Goal: Information Seeking & Learning: Learn about a topic

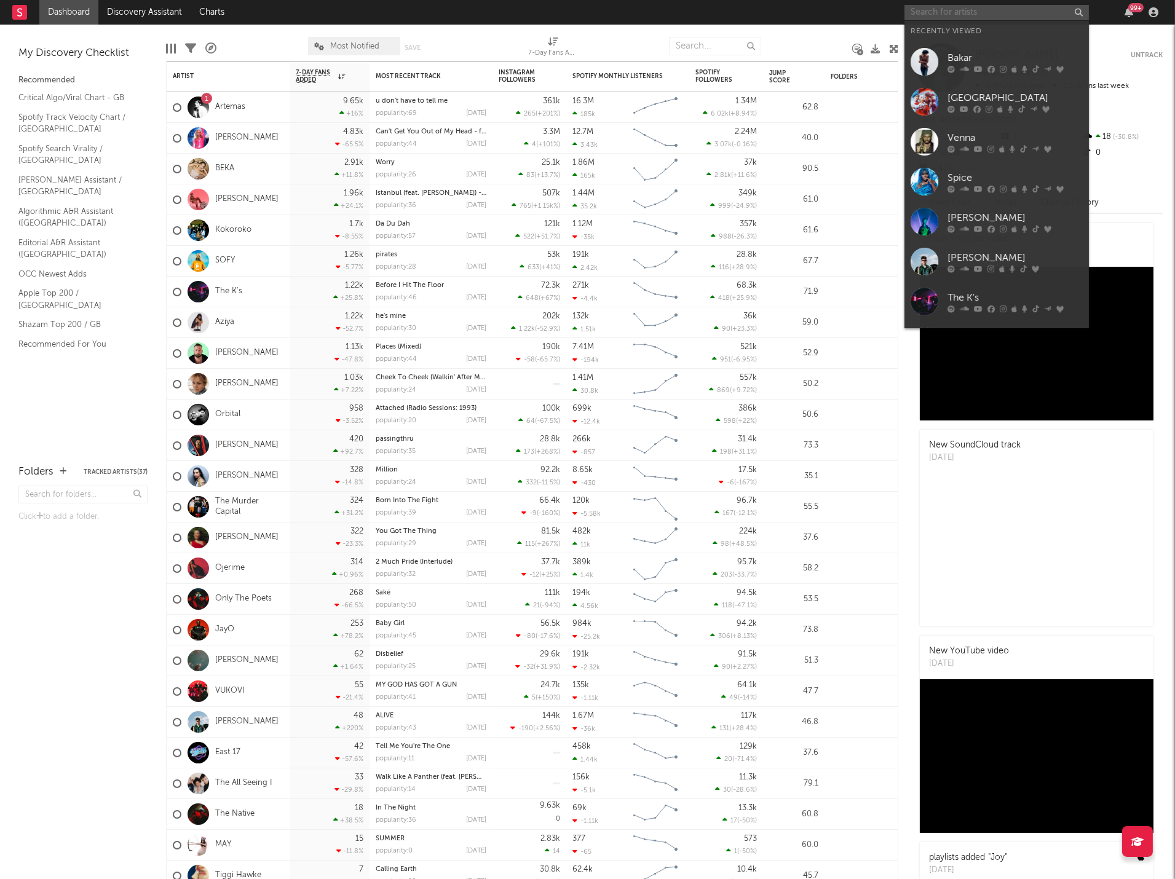
click at [914, 9] on input "text" at bounding box center [996, 12] width 184 height 15
click at [1011, 106] on icon at bounding box center [1011, 108] width 6 height 7
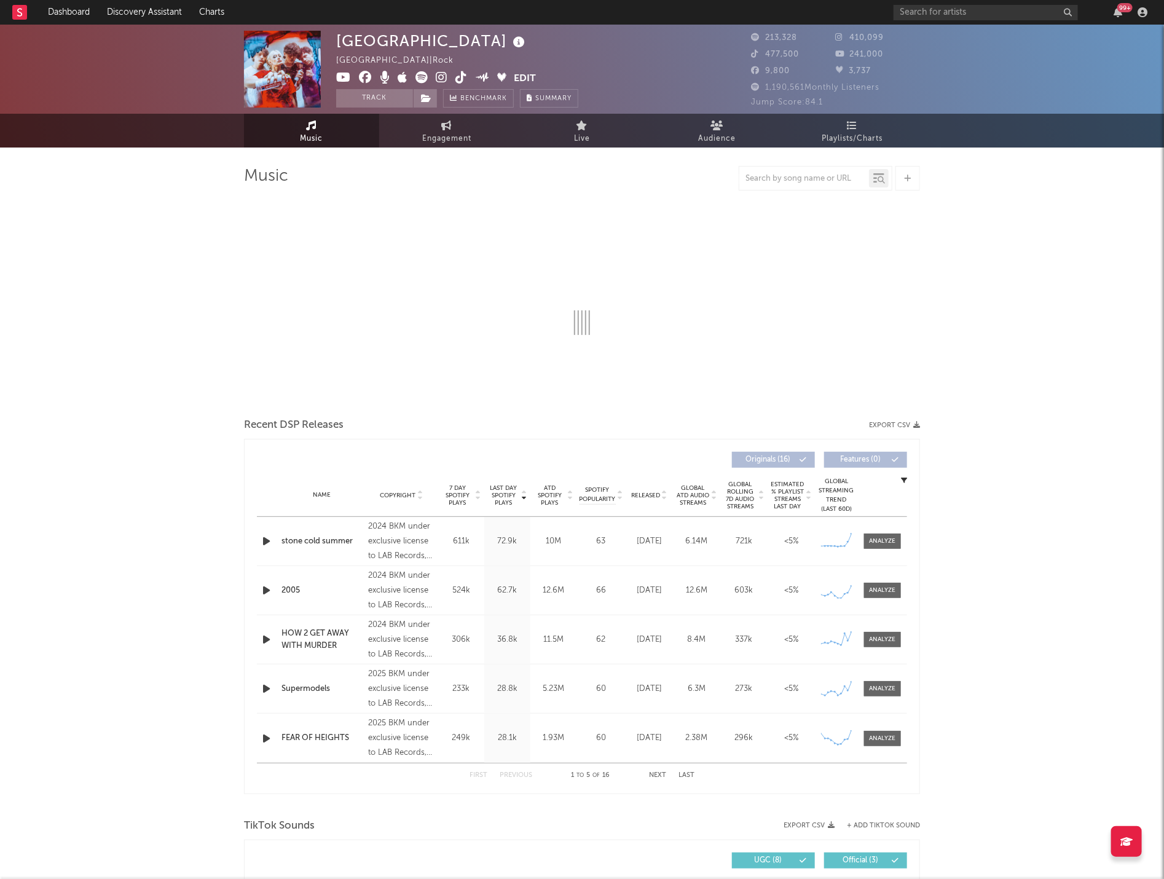
select select "6m"
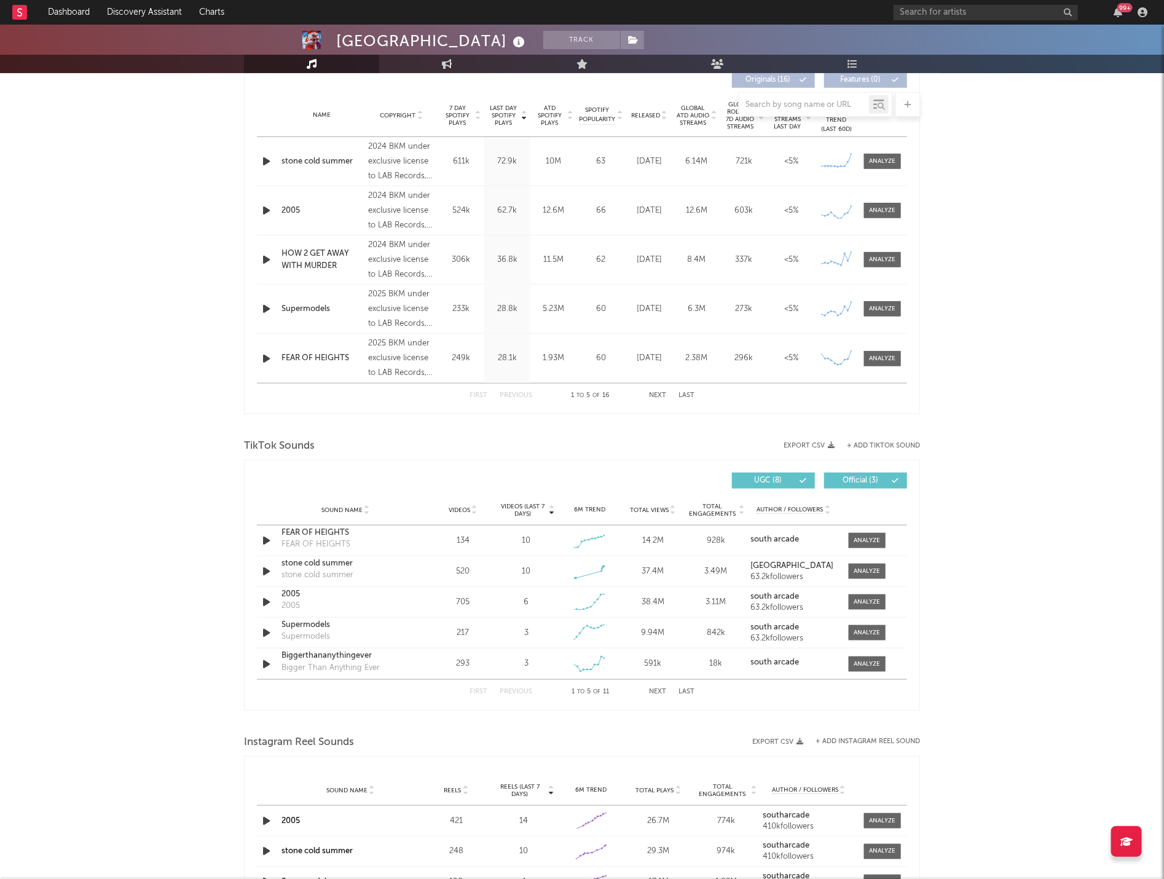
scroll to position [478, 0]
click at [855, 567] on div at bounding box center [868, 570] width 26 height 9
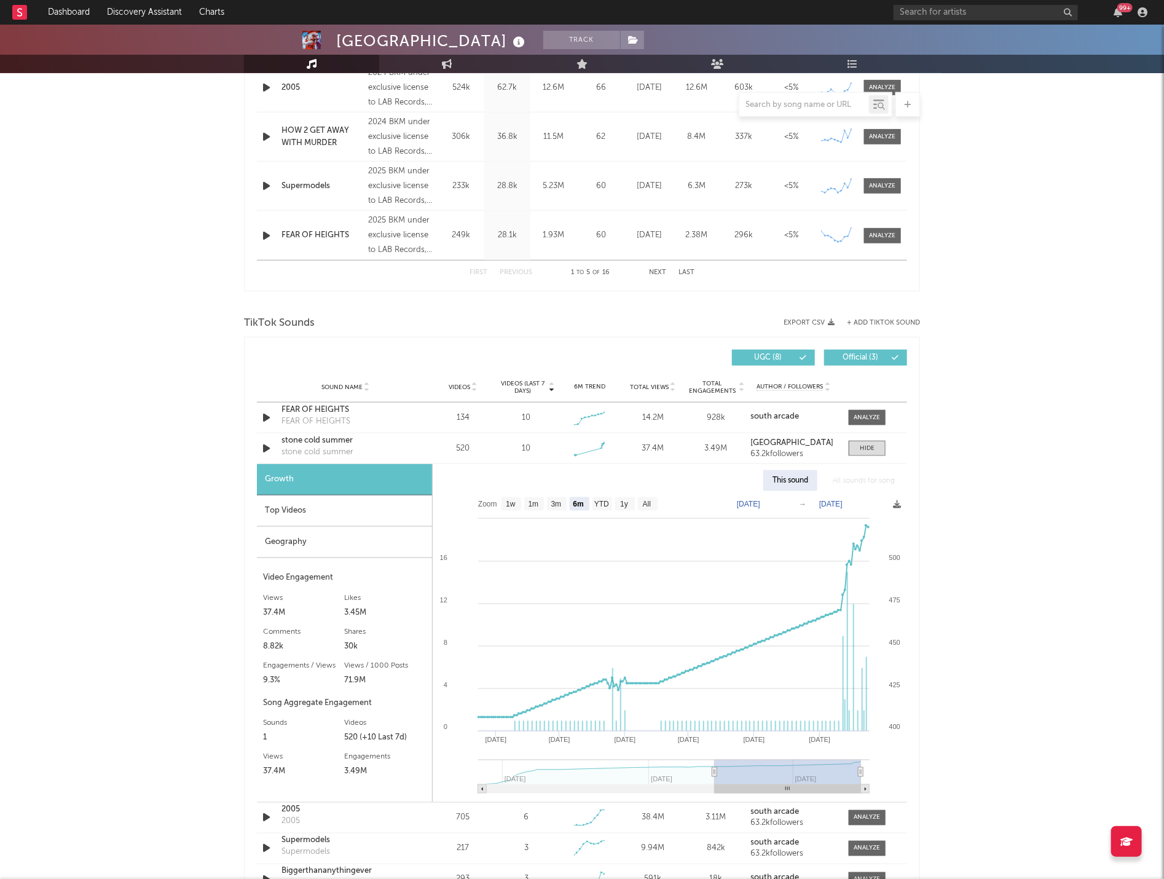
scroll to position [683, 0]
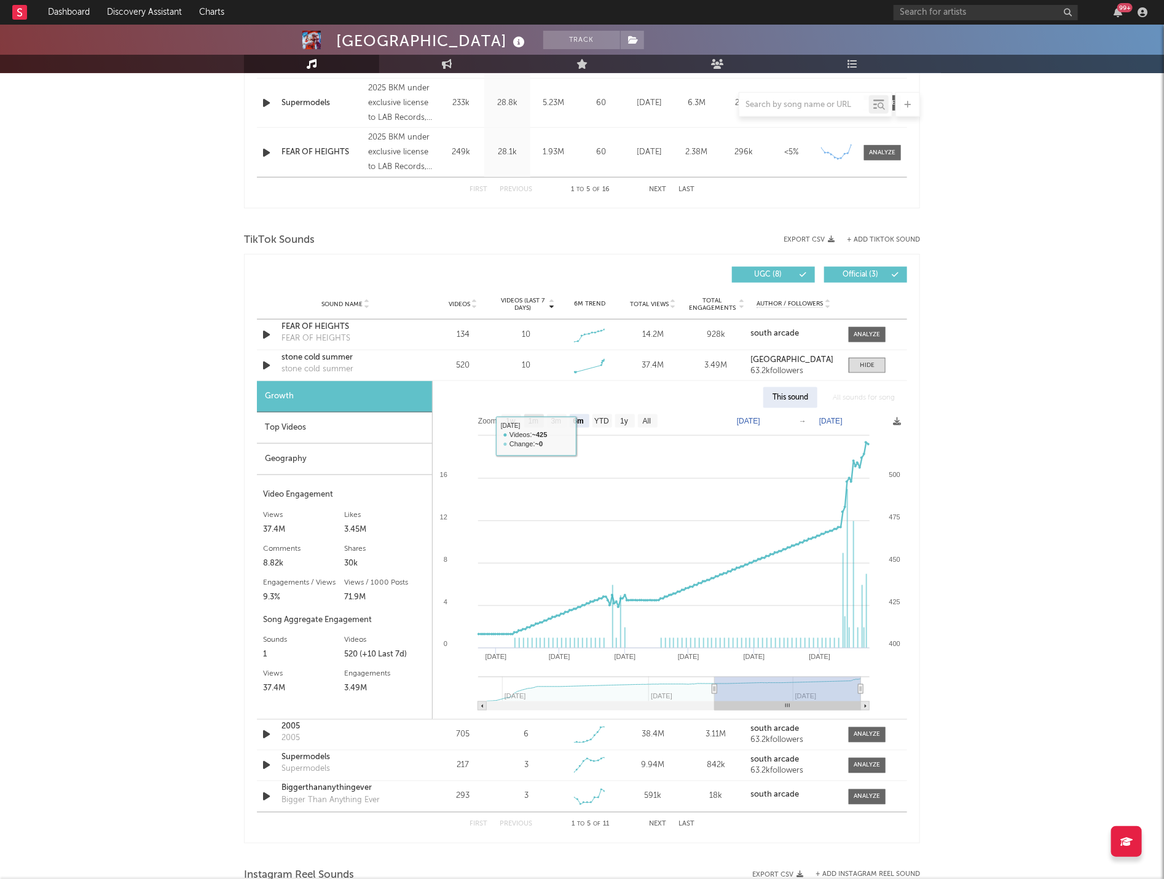
click at [518, 416] on rect at bounding box center [512, 421] width 20 height 14
select select "1w"
type input "[DATE]"
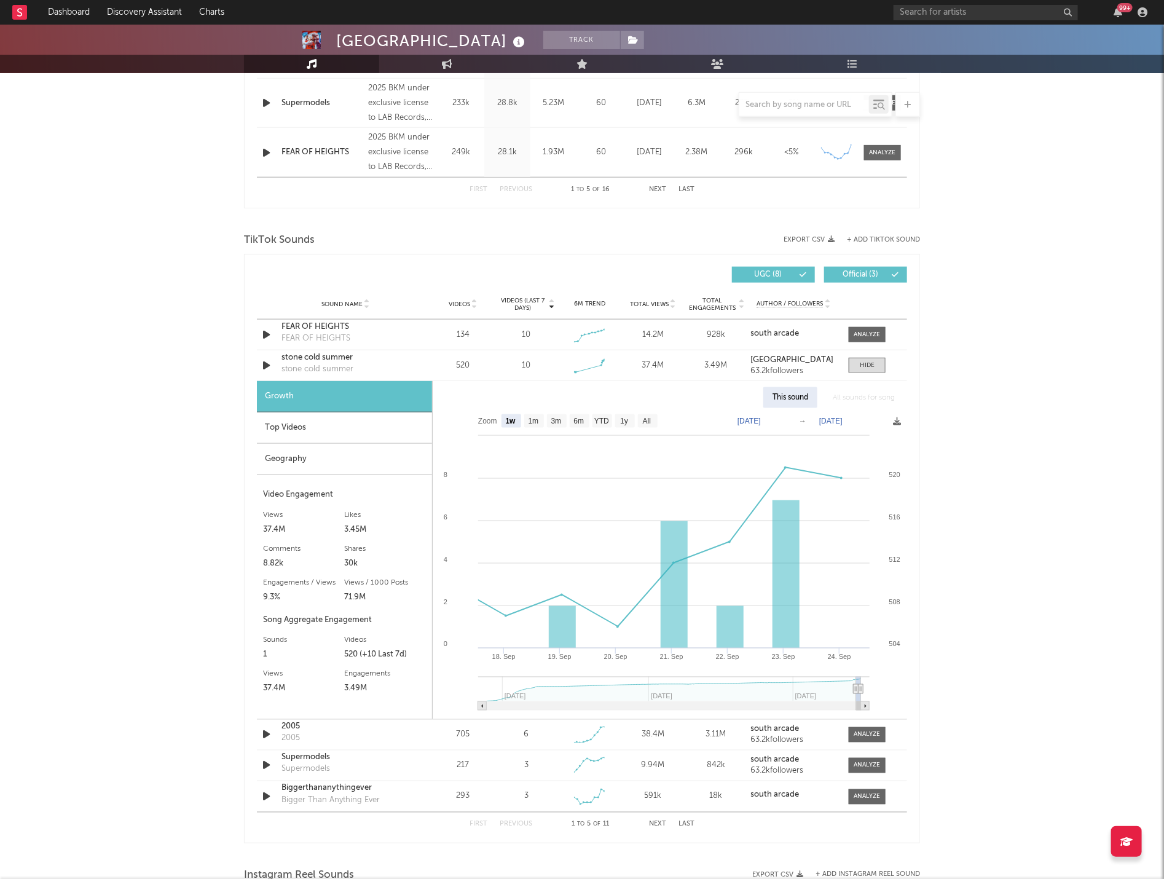
click at [545, 422] on rect at bounding box center [670, 563] width 474 height 311
click at [539, 423] on text "1m" at bounding box center [534, 421] width 10 height 9
select select "1m"
type input "[DATE]"
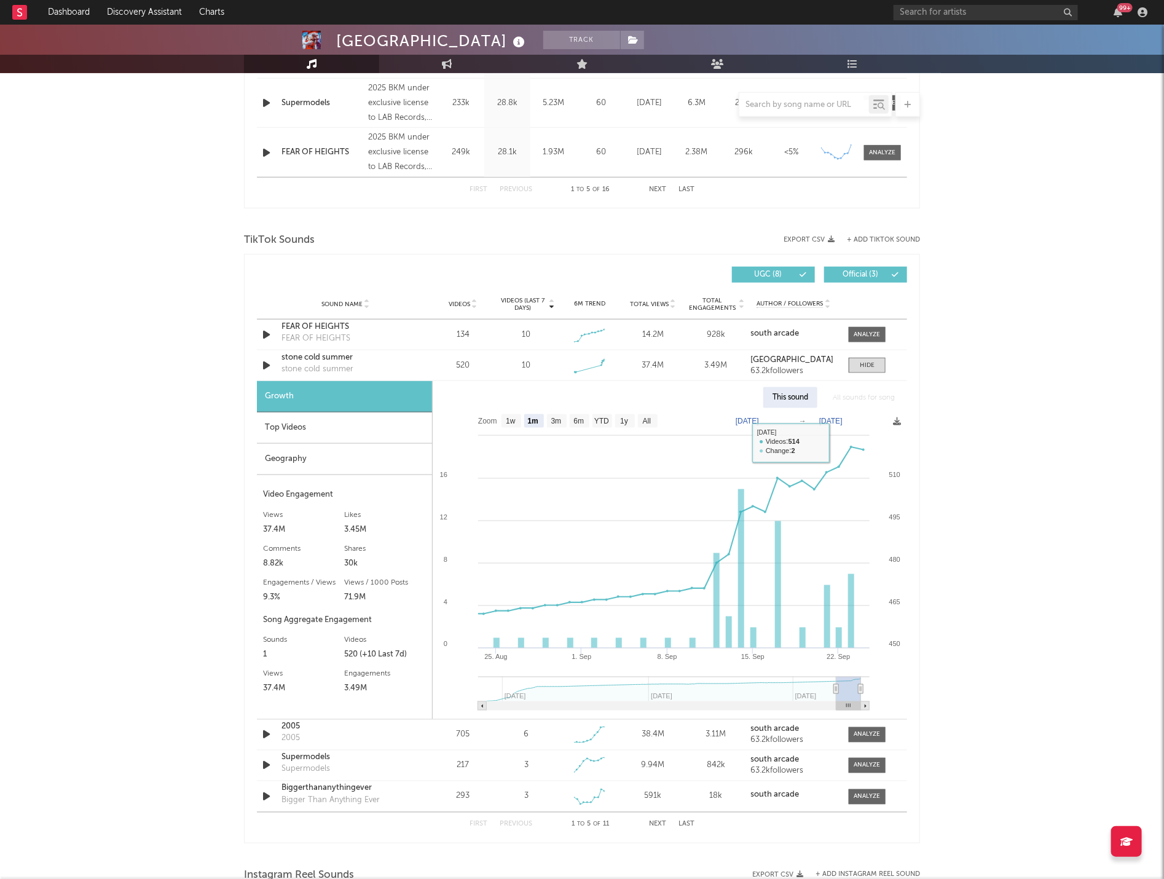
click at [298, 427] on div "Top Videos" at bounding box center [344, 428] width 175 height 31
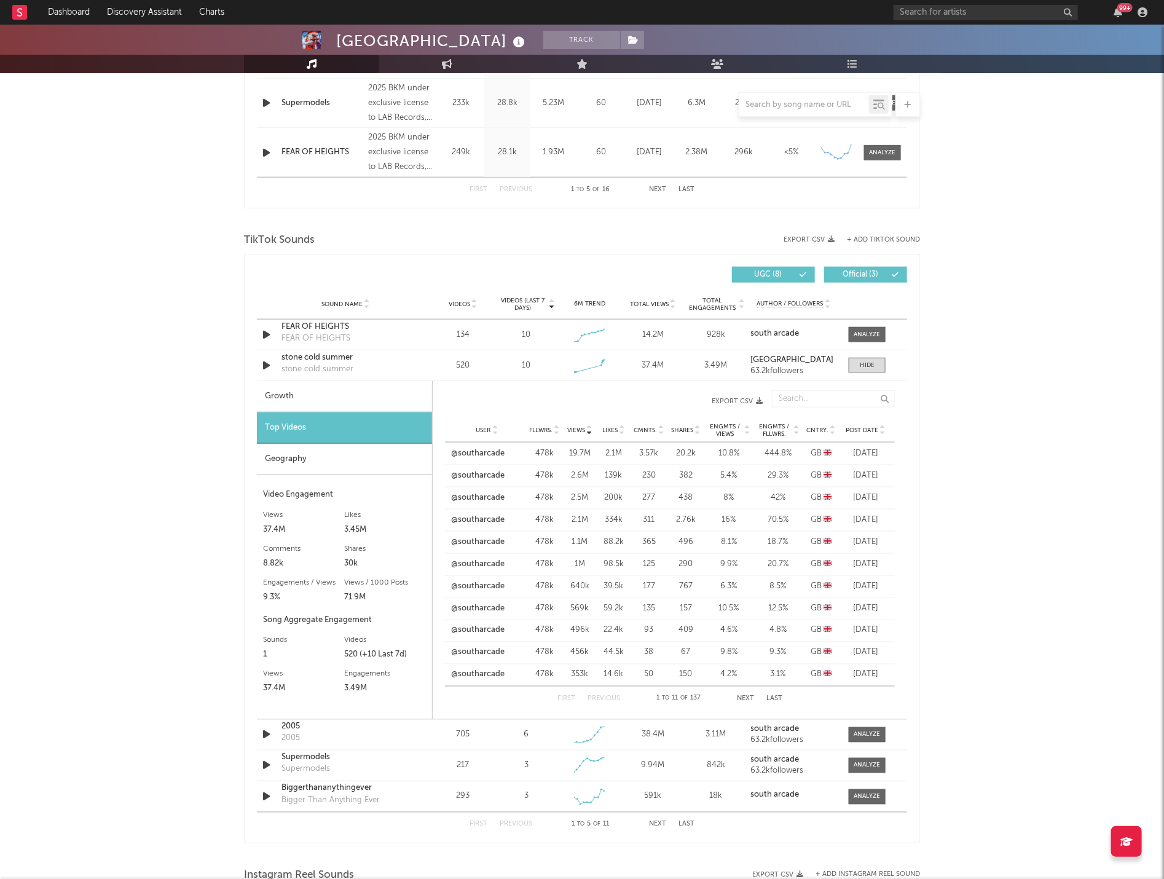
click at [378, 456] on div "Geography" at bounding box center [344, 459] width 175 height 31
